Goal: Navigation & Orientation: Find specific page/section

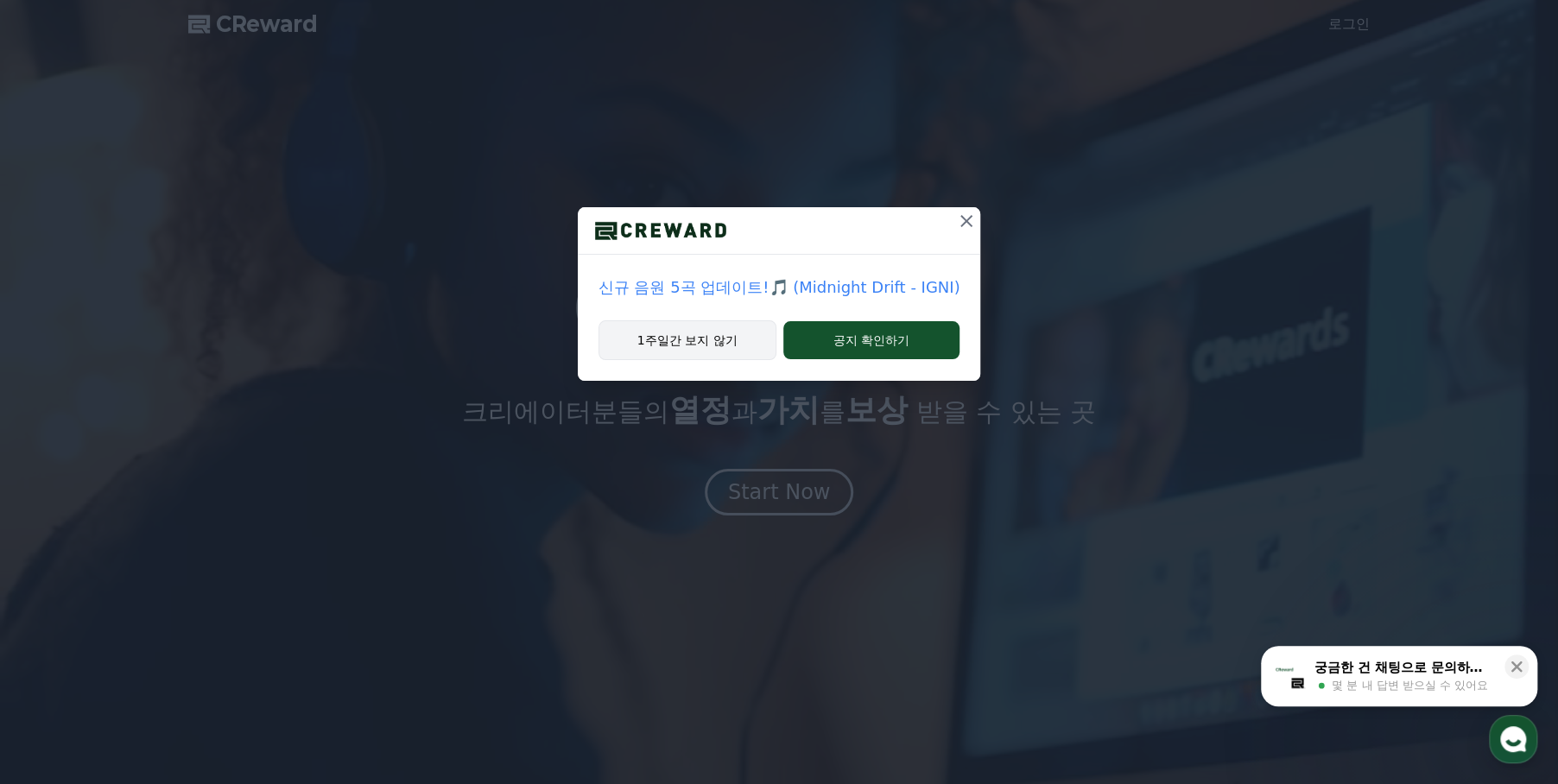
click at [731, 344] on button "1주일간 보지 않기" at bounding box center [688, 340] width 178 height 40
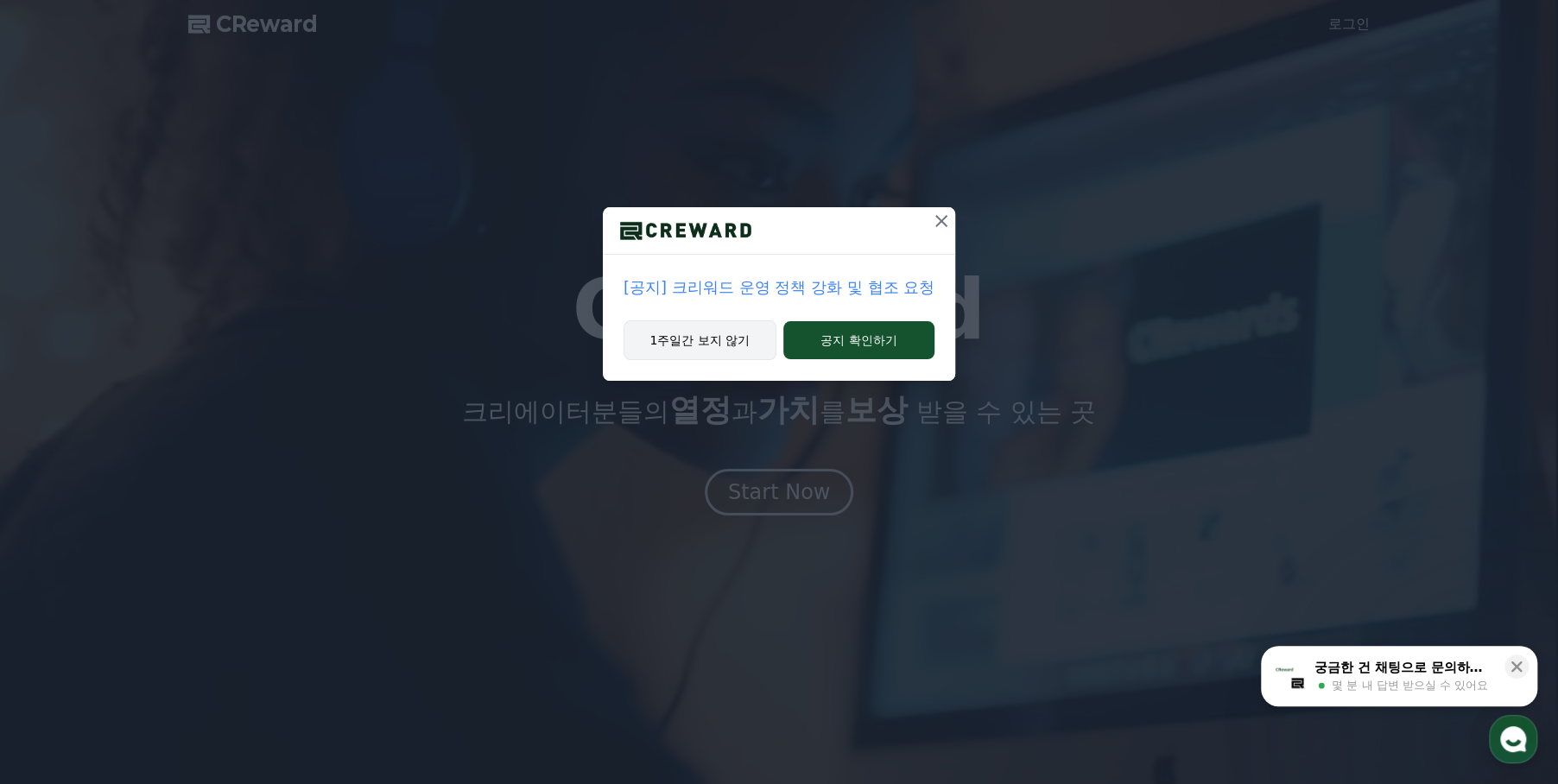
click at [738, 353] on button "1주일간 보지 않기" at bounding box center [700, 340] width 153 height 40
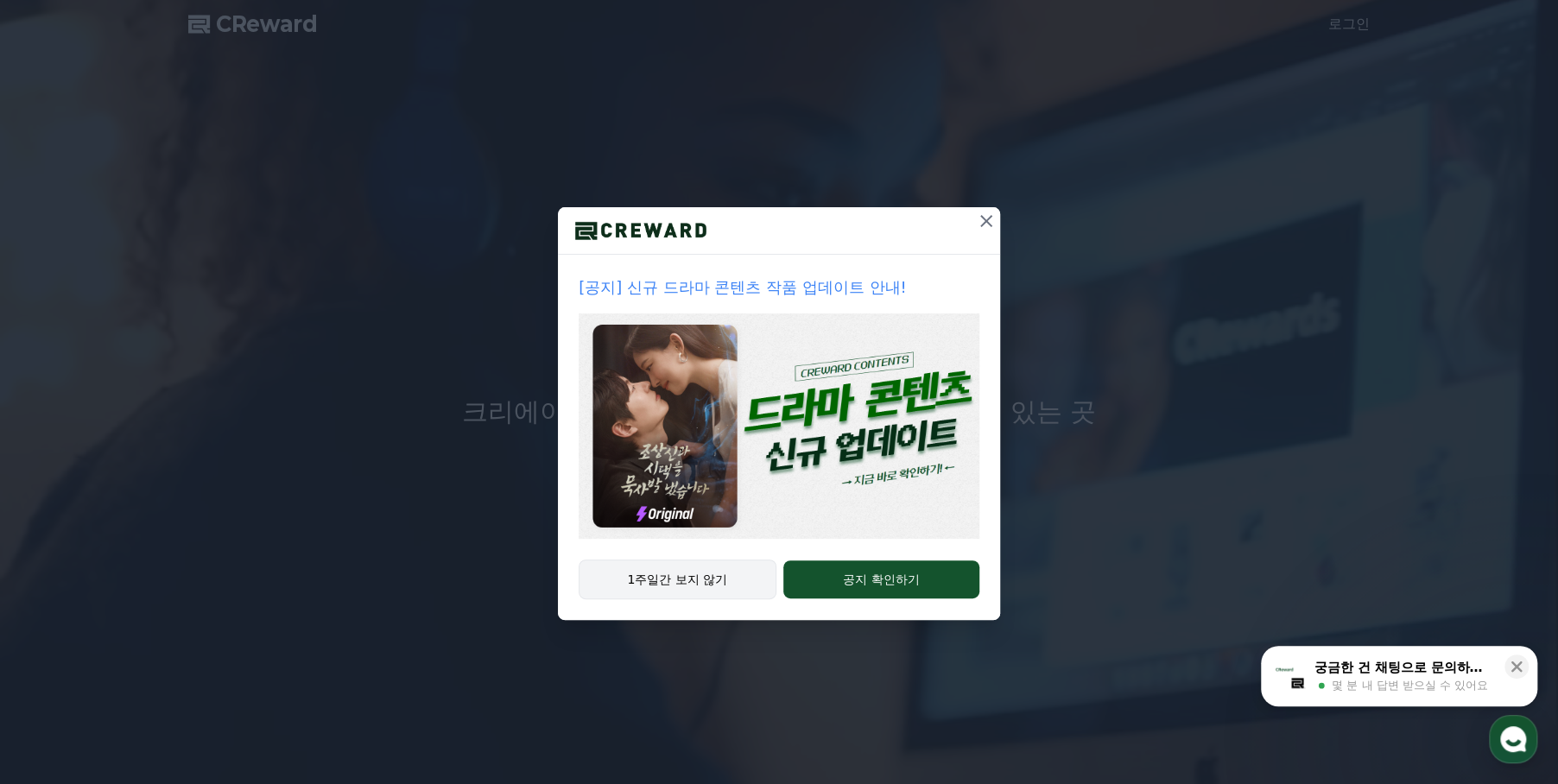
click at [688, 579] on button "1주일간 보지 않기" at bounding box center [678, 580] width 198 height 40
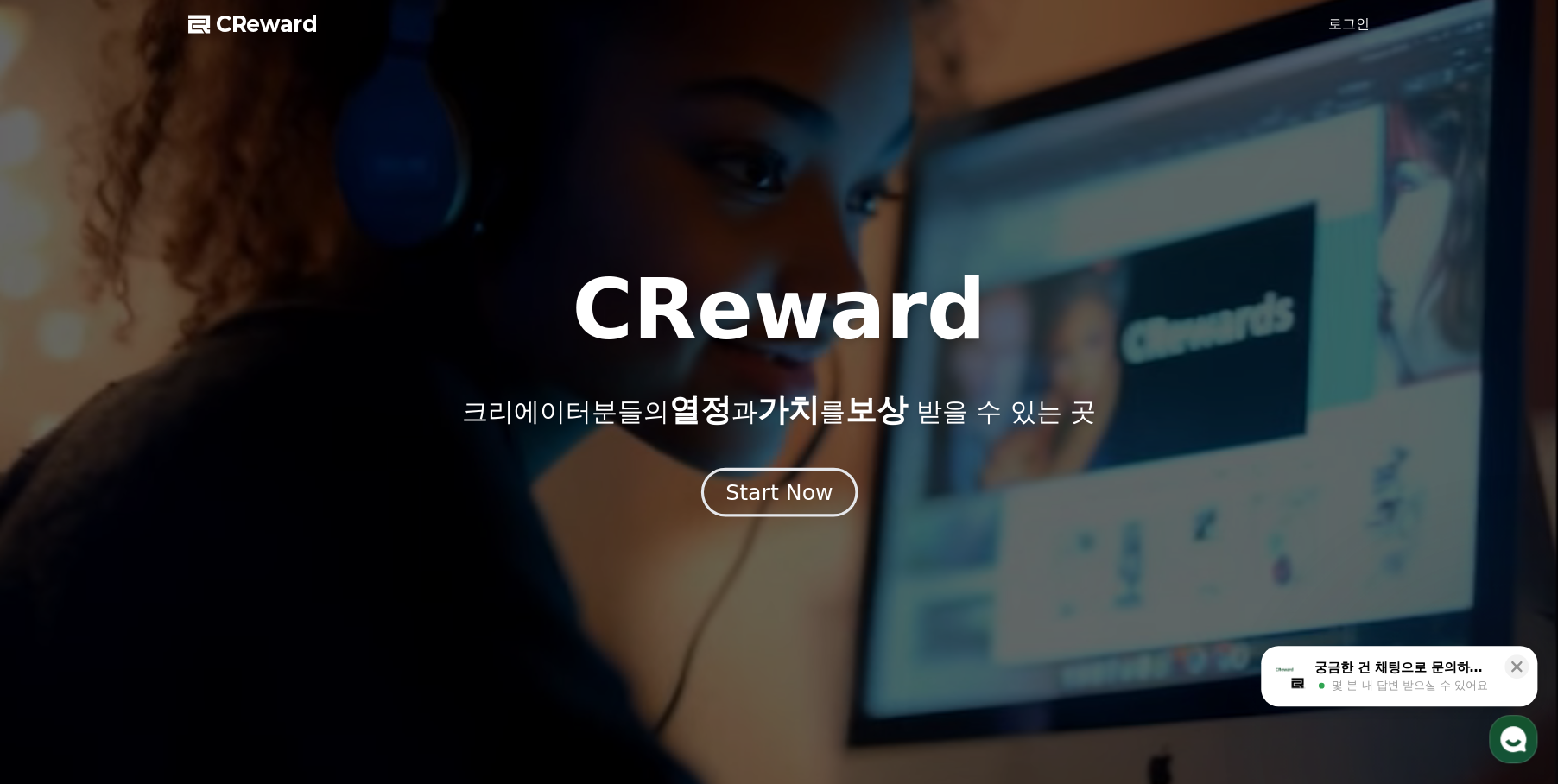
click at [784, 502] on div "Start Now" at bounding box center [779, 492] width 107 height 29
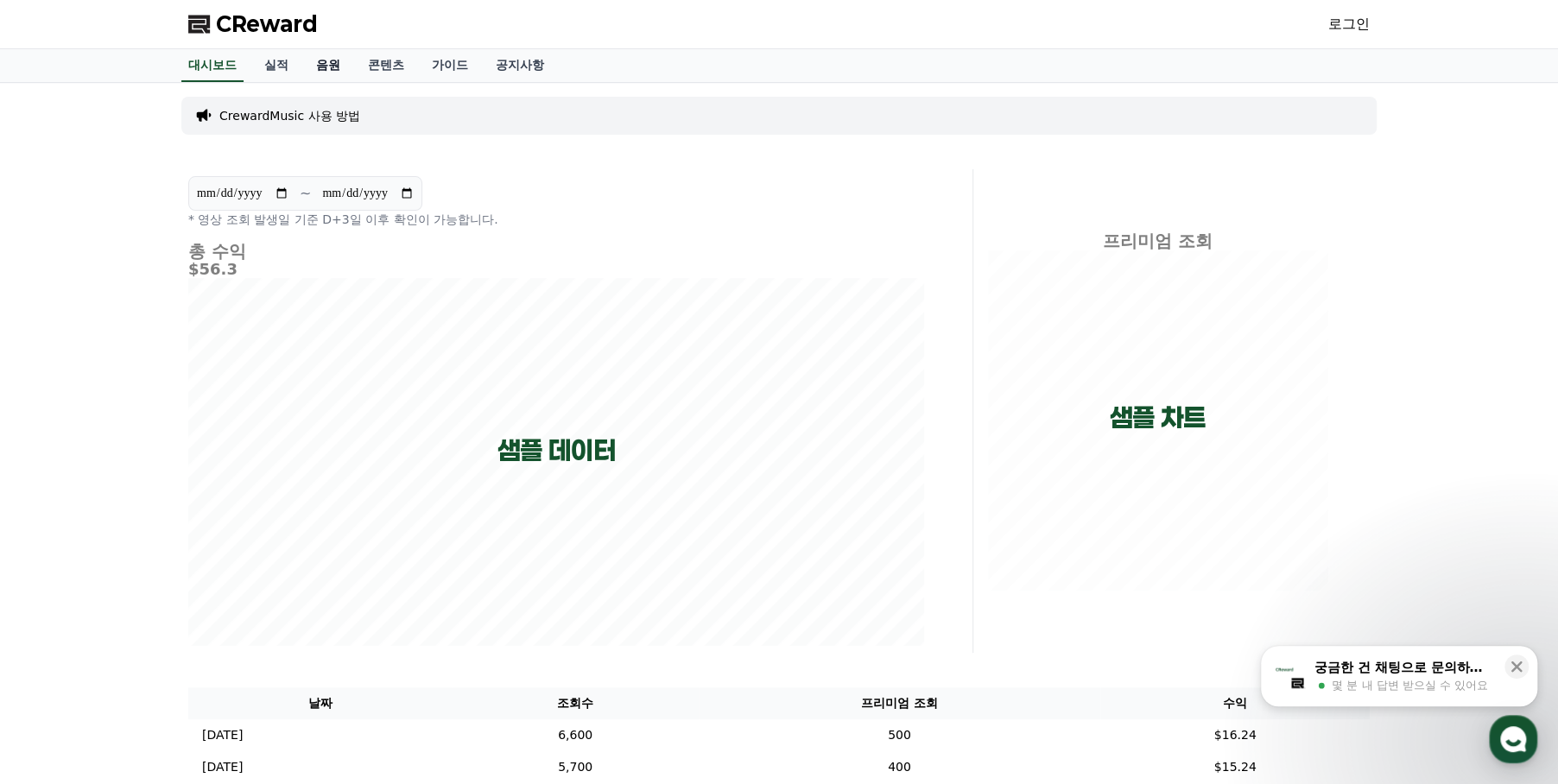
click at [329, 70] on link "음원" at bounding box center [328, 66] width 52 height 33
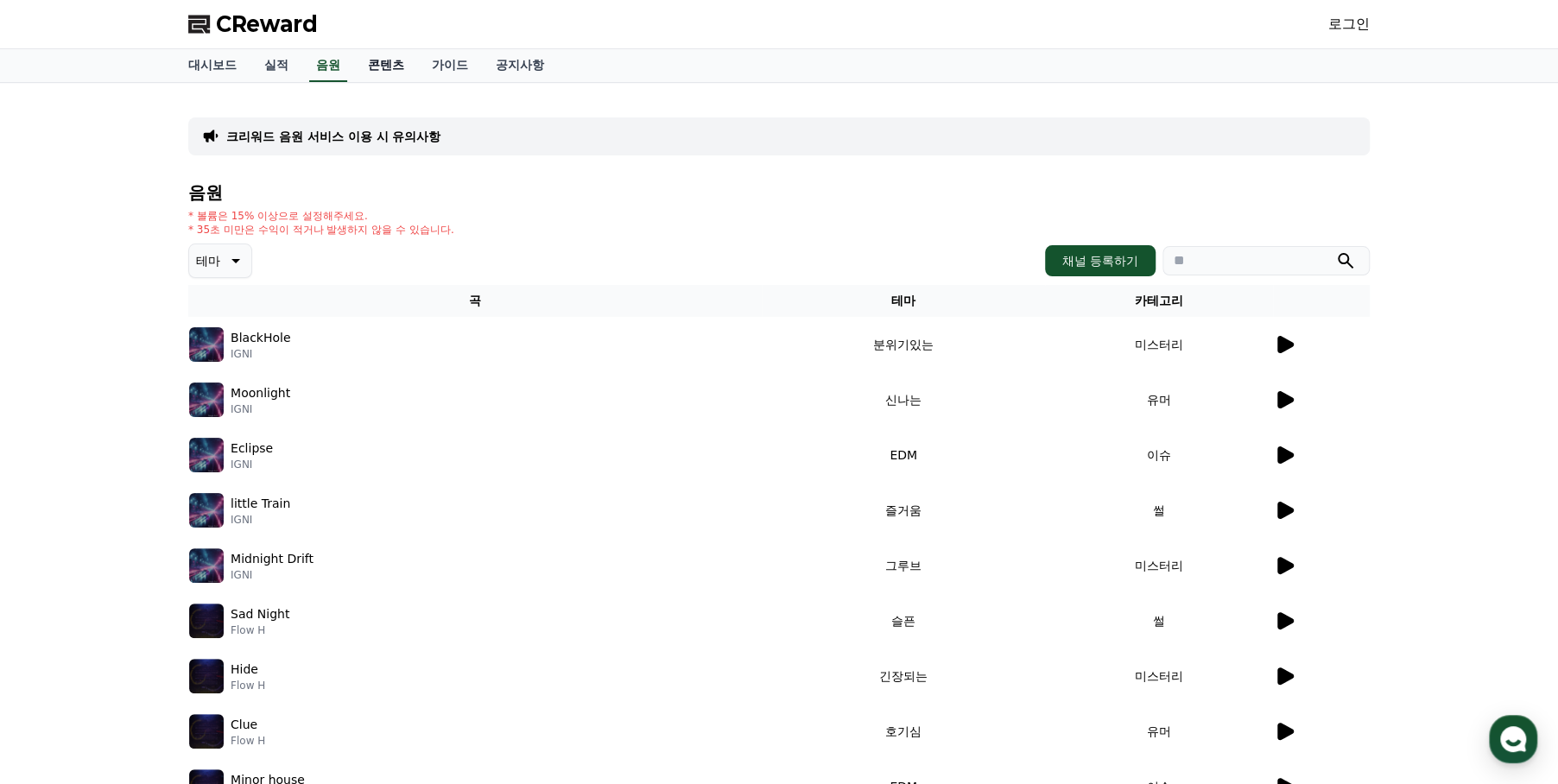
click at [382, 68] on link "콘텐츠" at bounding box center [386, 66] width 64 height 33
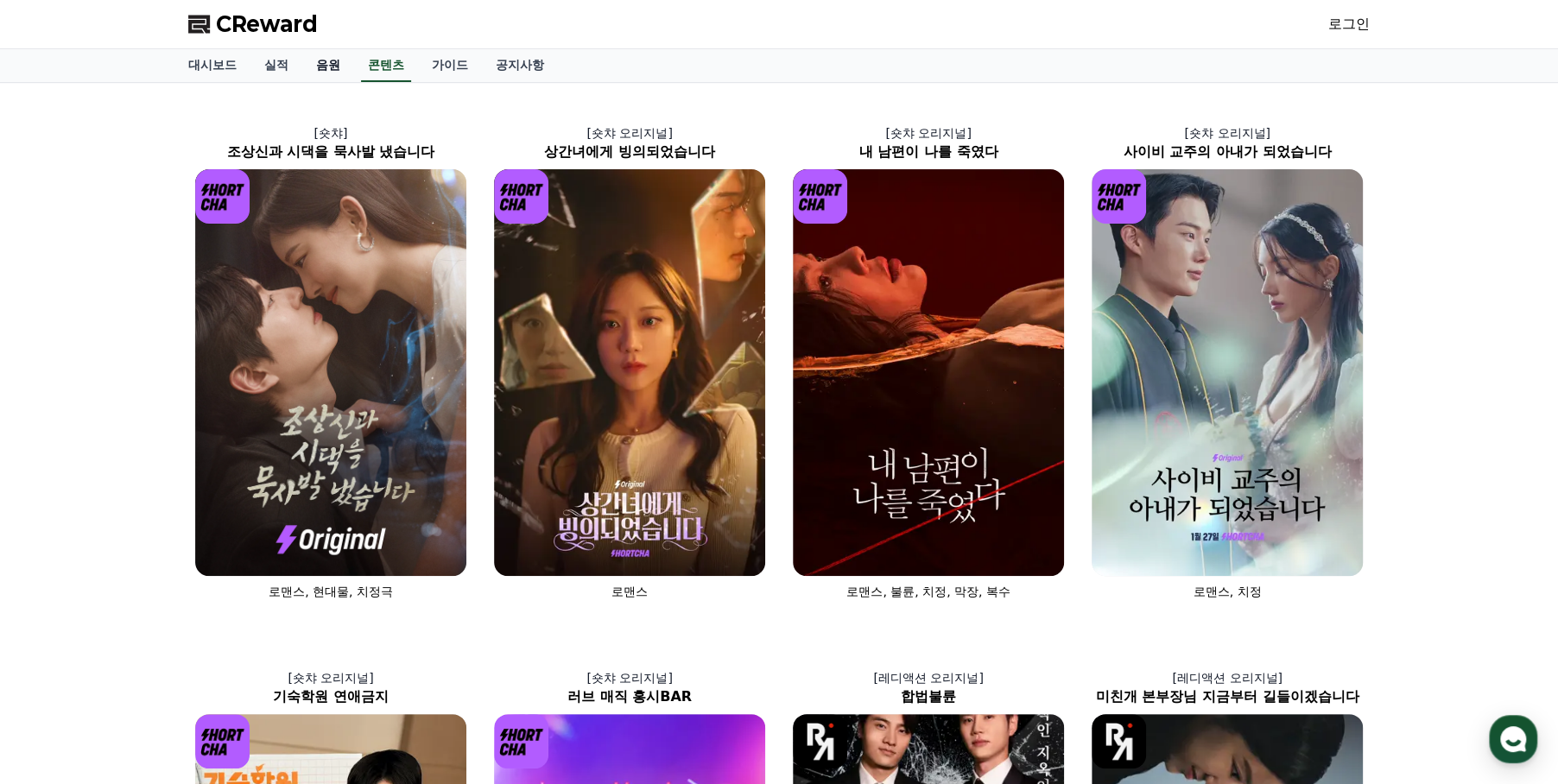
click at [328, 57] on link "음원" at bounding box center [328, 66] width 52 height 33
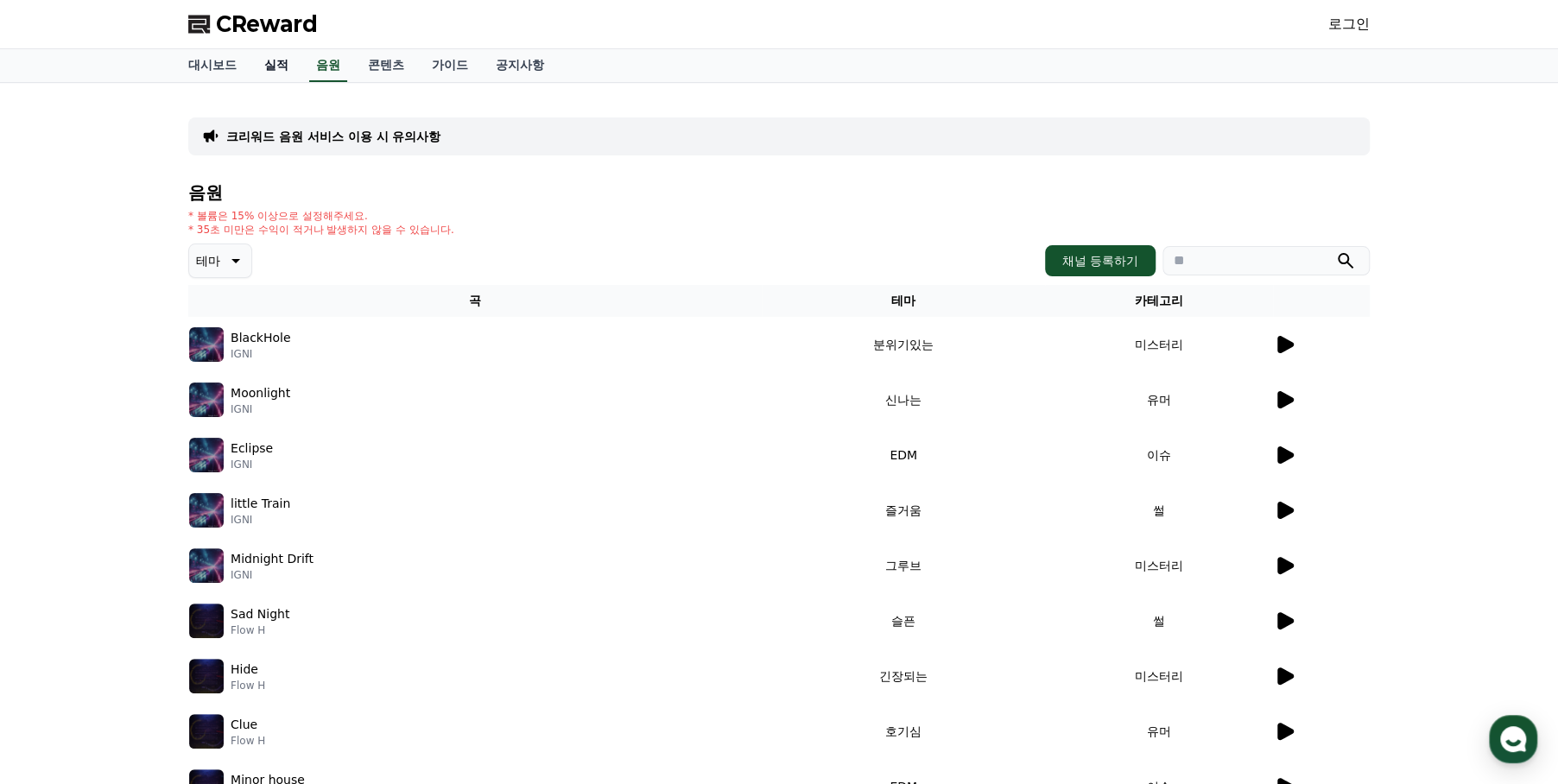
click at [284, 77] on link "실적" at bounding box center [276, 66] width 52 height 33
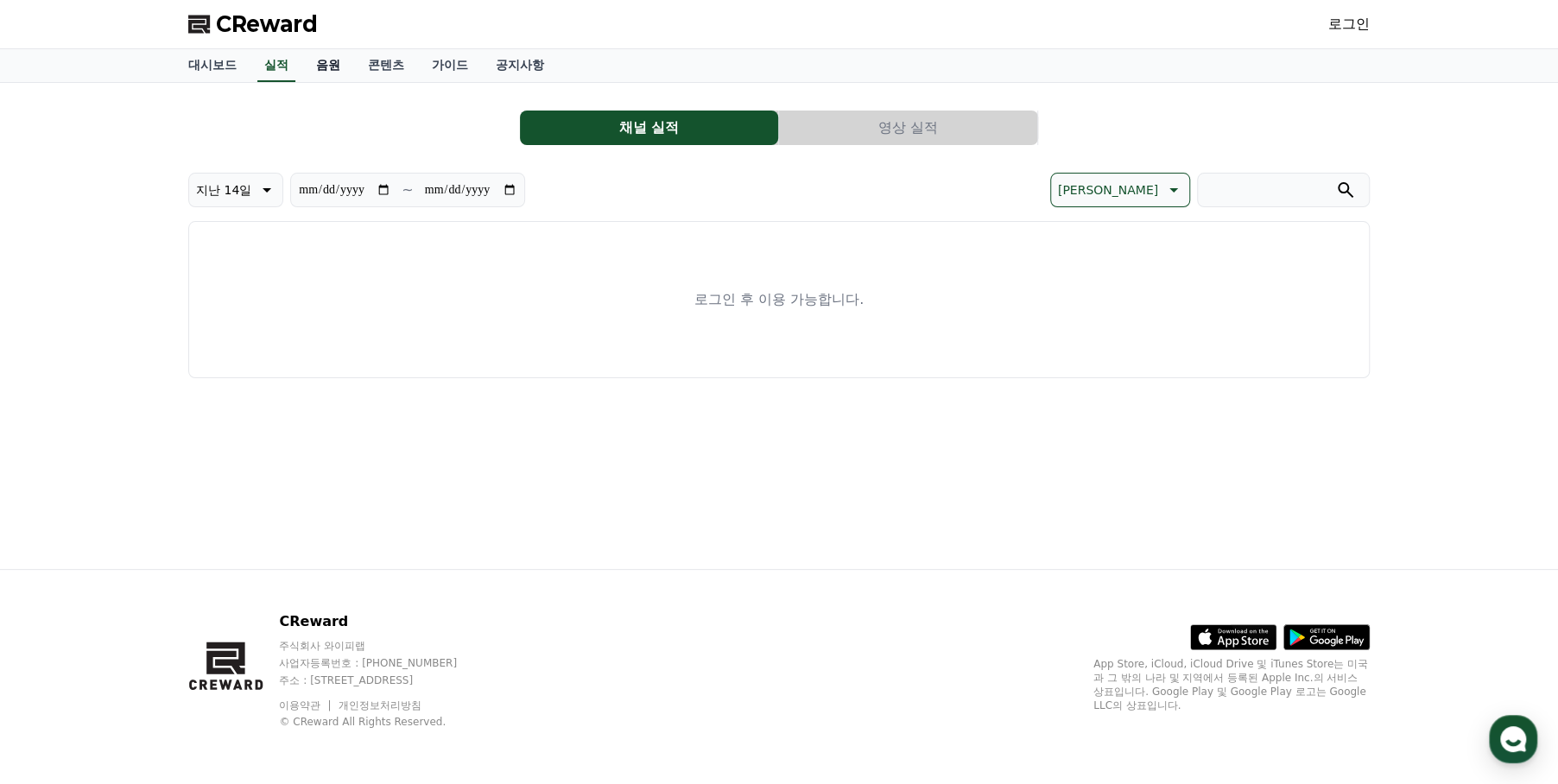
click at [328, 58] on link "음원" at bounding box center [328, 66] width 52 height 33
